Goal: Transaction & Acquisition: Purchase product/service

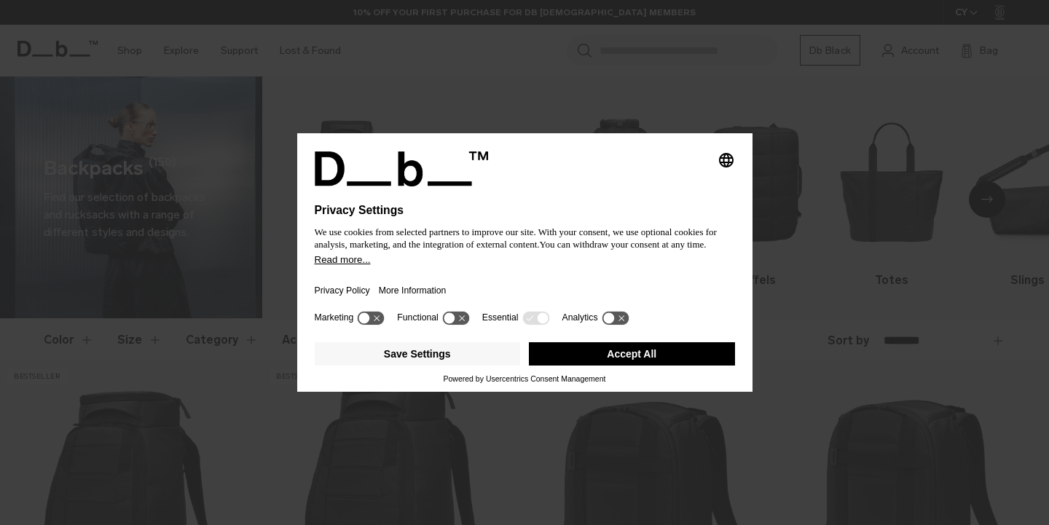
click at [605, 365] on button "Accept All" at bounding box center [632, 353] width 206 height 23
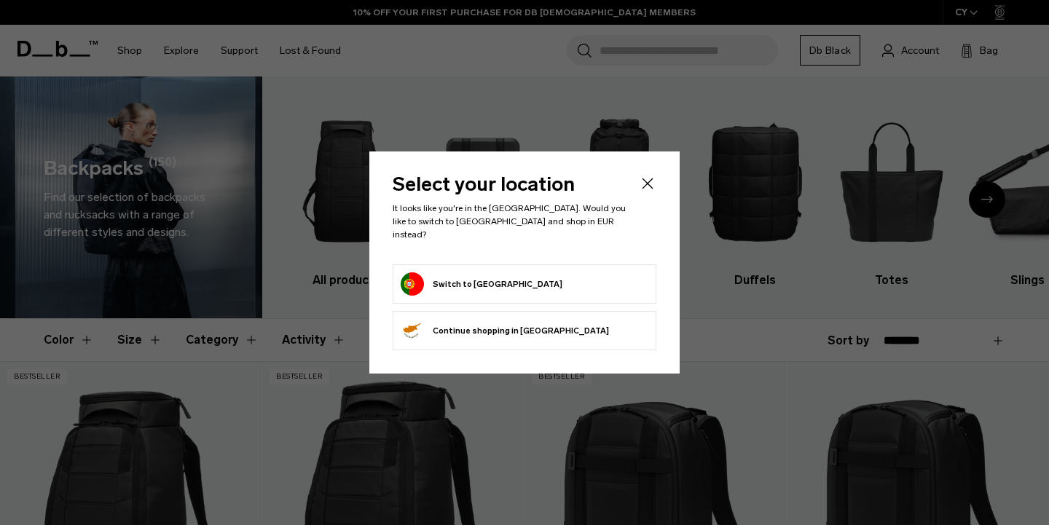
click at [472, 272] on button "Switch to [GEOGRAPHIC_DATA]" at bounding box center [482, 283] width 162 height 23
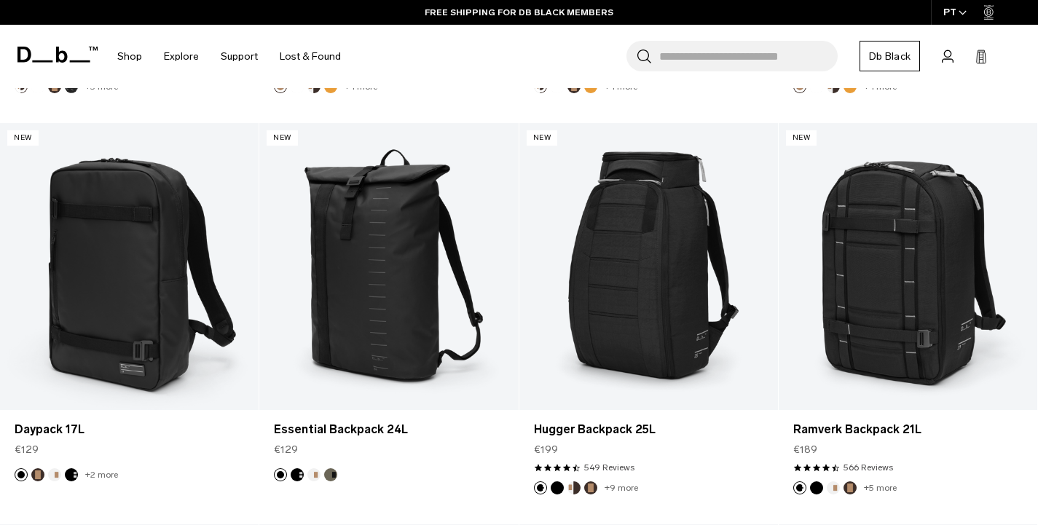
scroll to position [1492, 0]
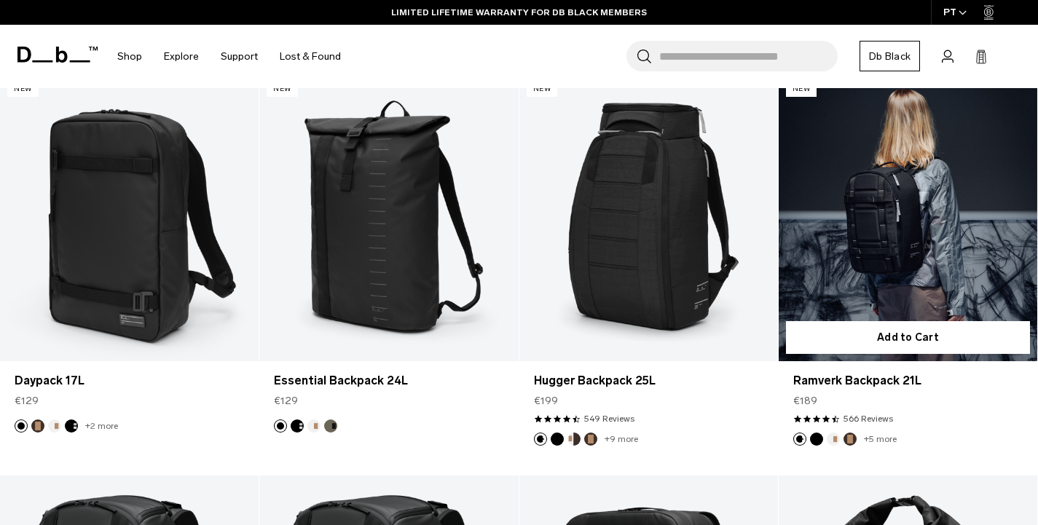
click at [814, 440] on button "Black Out" at bounding box center [816, 439] width 13 height 13
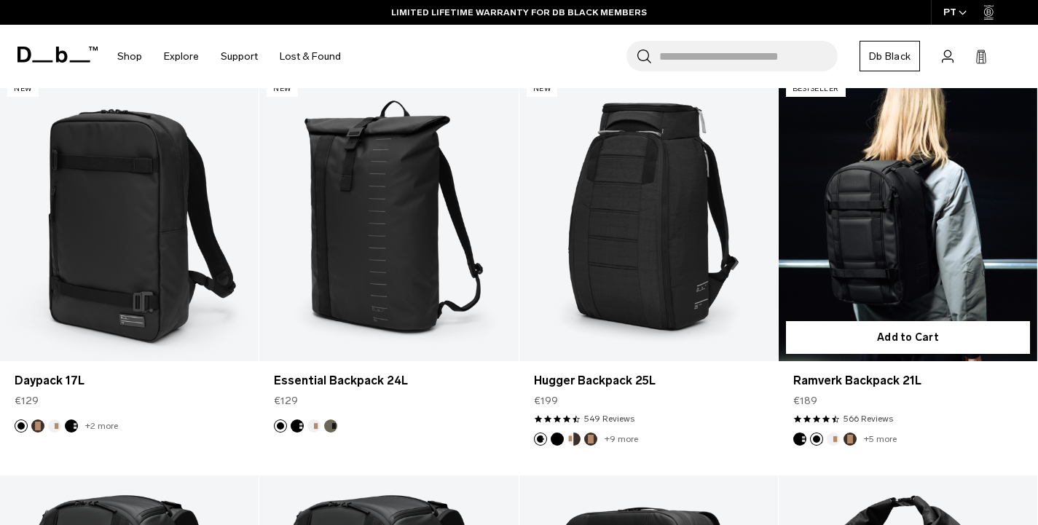
click at [802, 440] on button "Charcoal Grey" at bounding box center [799, 439] width 13 height 13
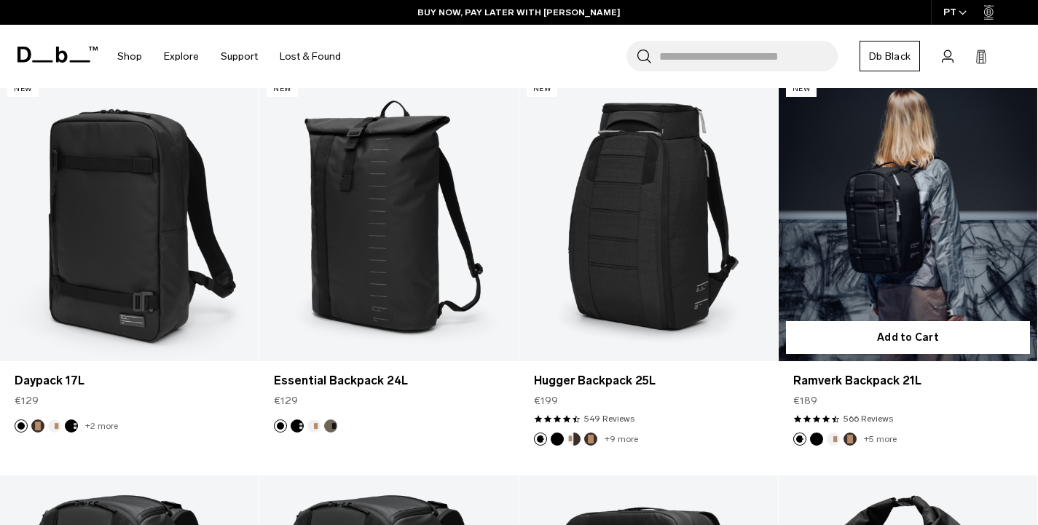
click at [811, 440] on button "Black Out" at bounding box center [816, 439] width 13 height 13
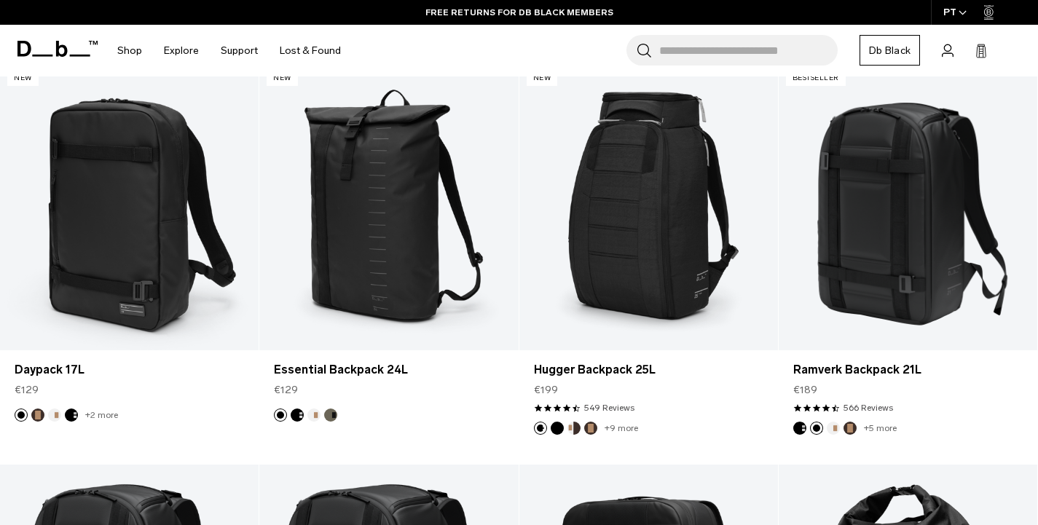
scroll to position [1497, 0]
